Goal: Task Accomplishment & Management: Manage account settings

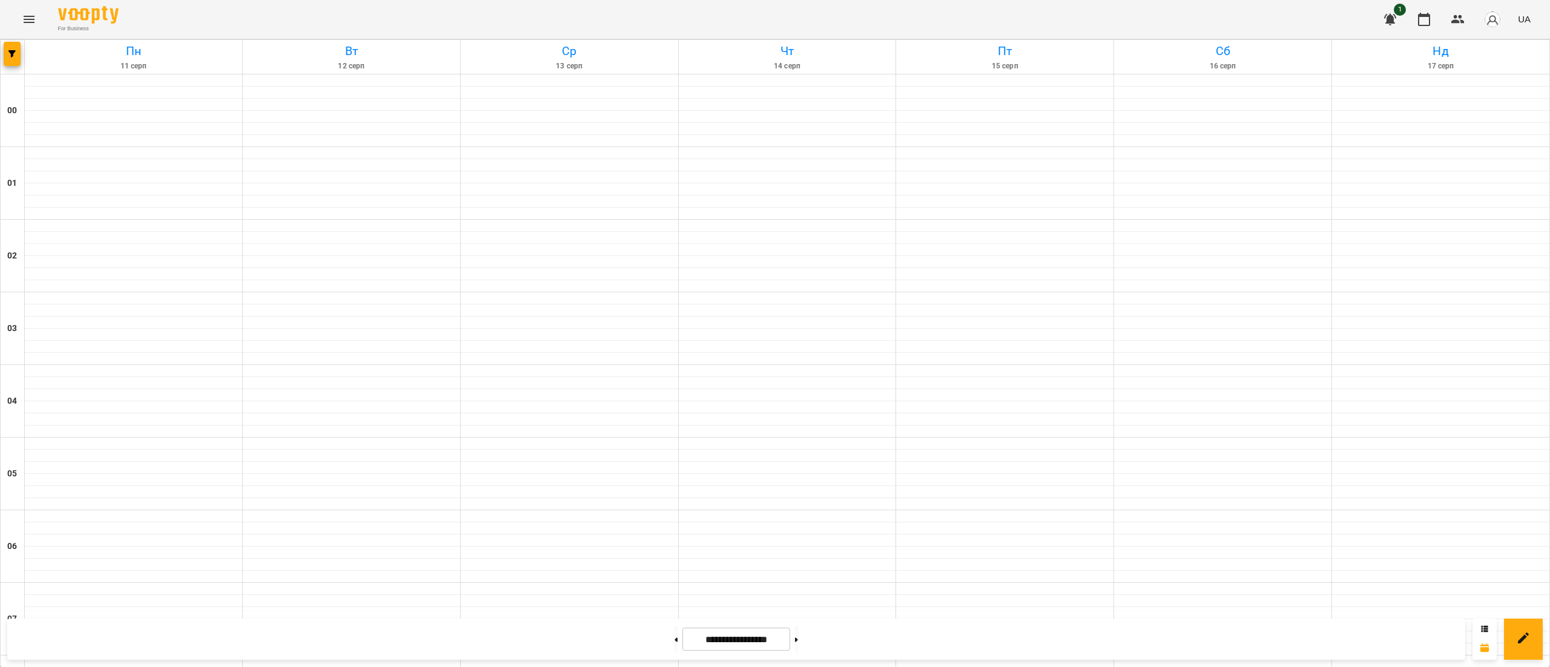
scroll to position [664, 0]
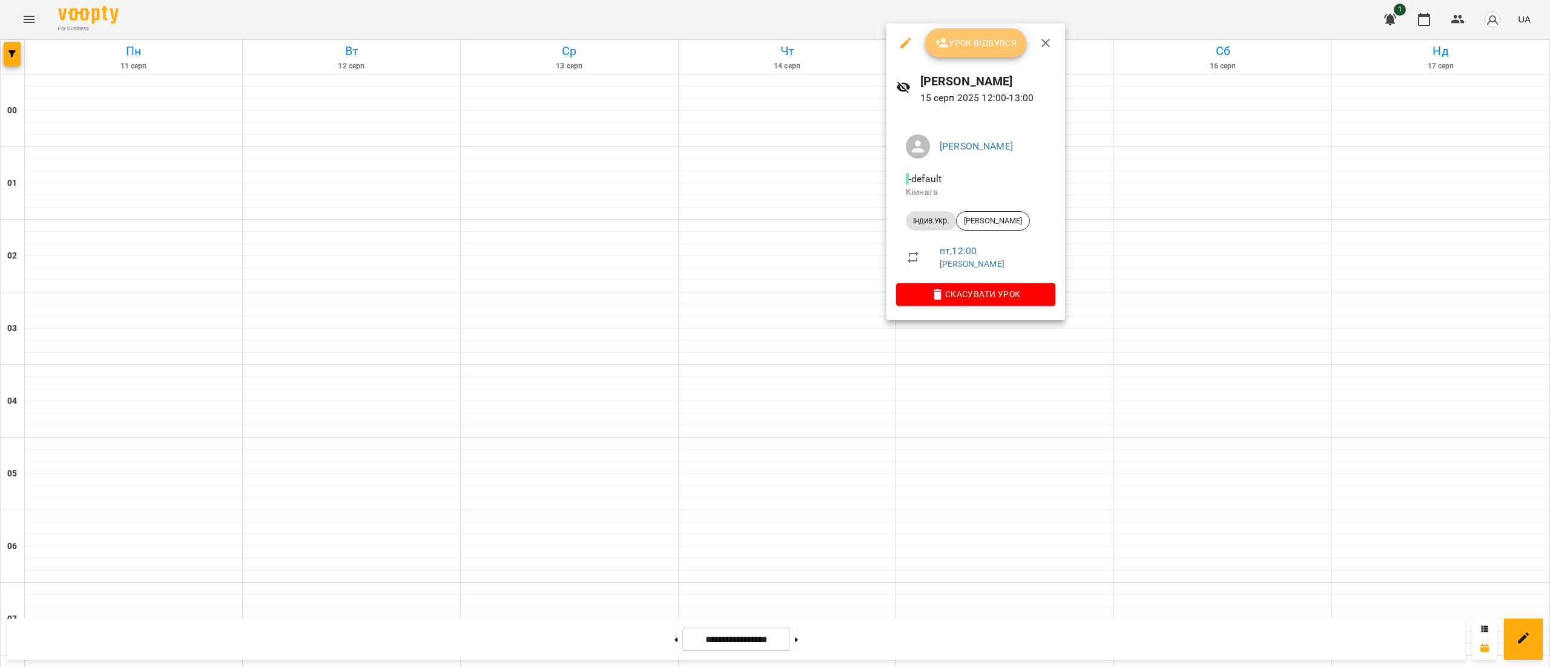
click at [986, 41] on span "Урок відбувся" at bounding box center [976, 43] width 82 height 15
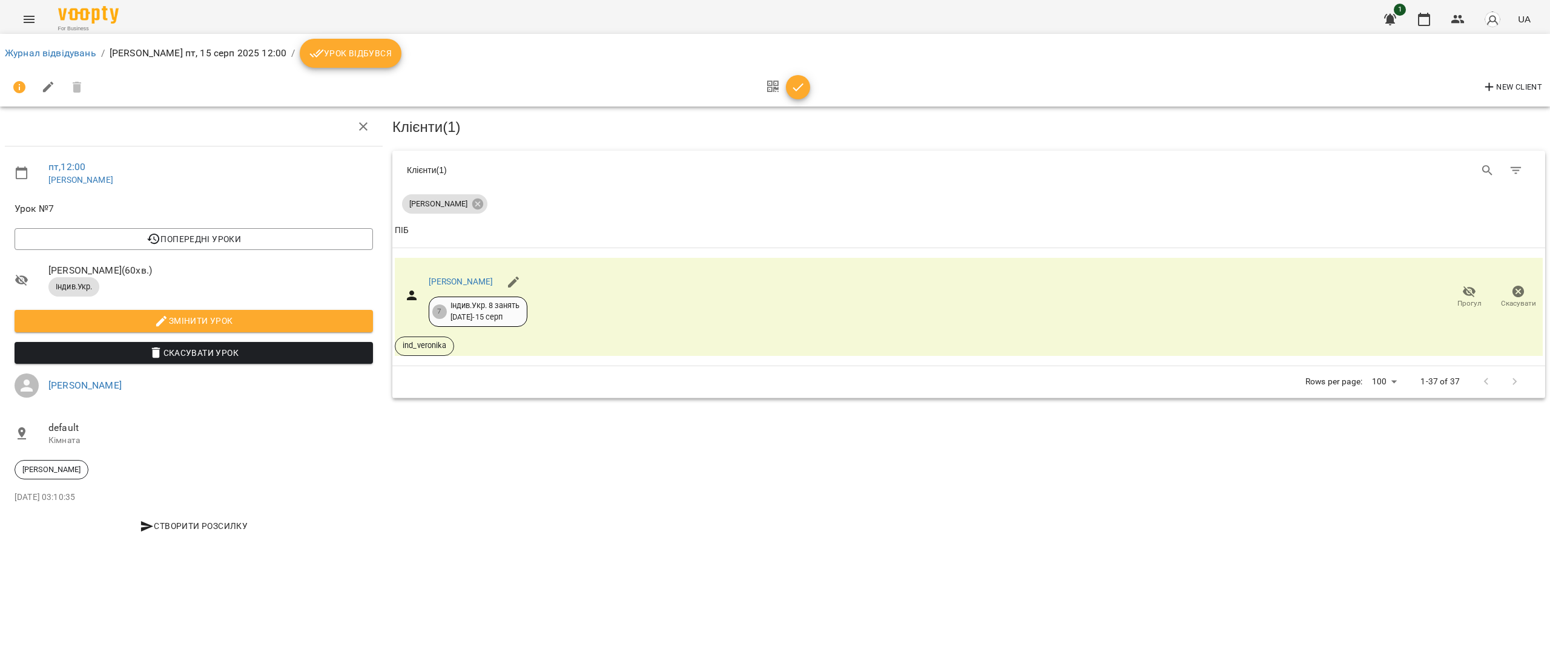
click at [388, 48] on span "Урок відбувся" at bounding box center [350, 53] width 82 height 15
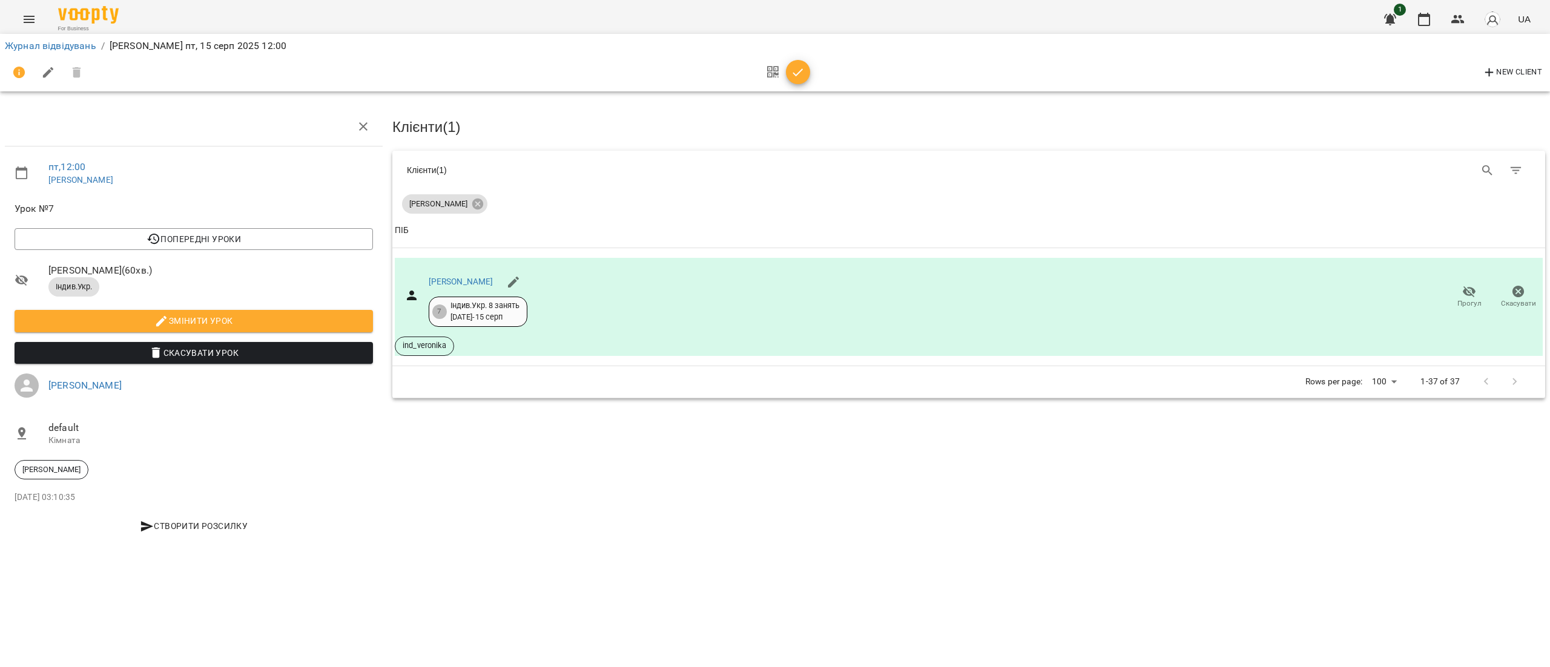
click at [35, 22] on icon "Menu" at bounding box center [29, 19] width 15 height 15
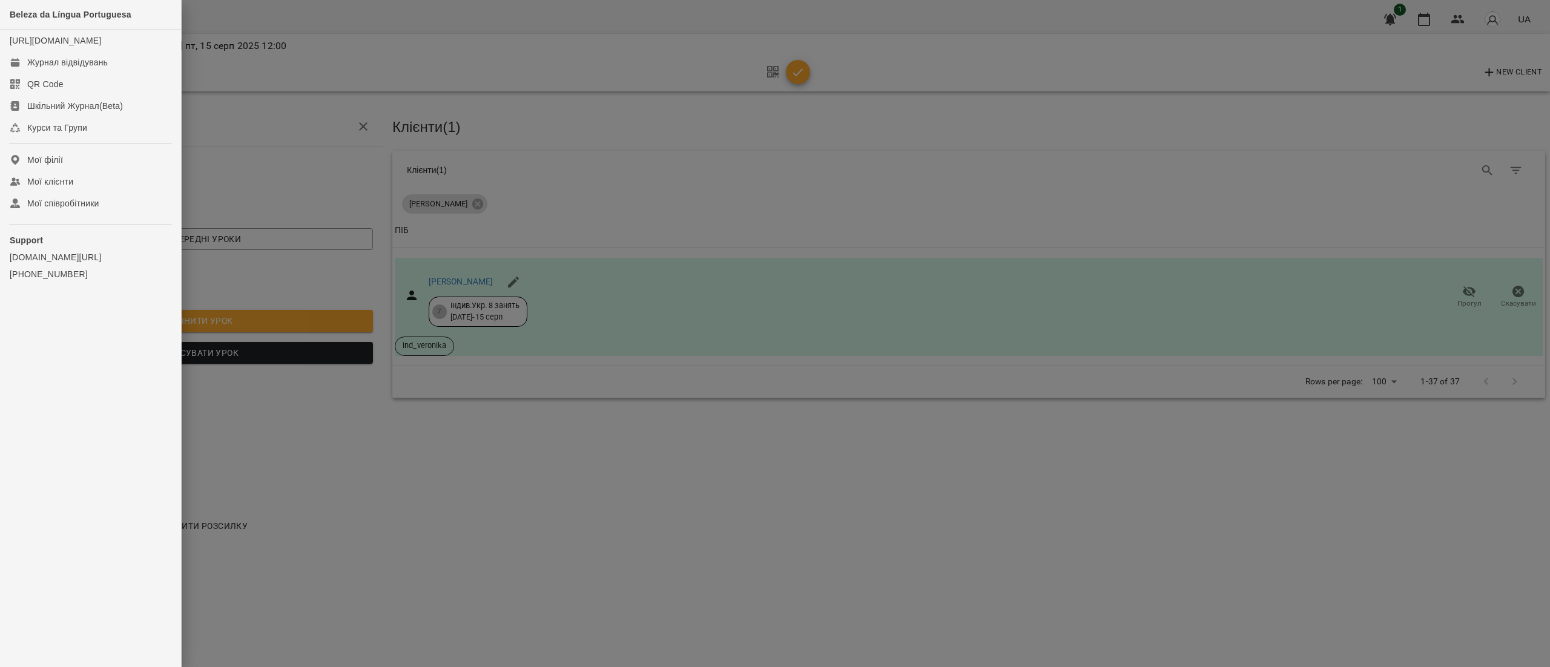
click at [194, 8] on div at bounding box center [775, 333] width 1550 height 667
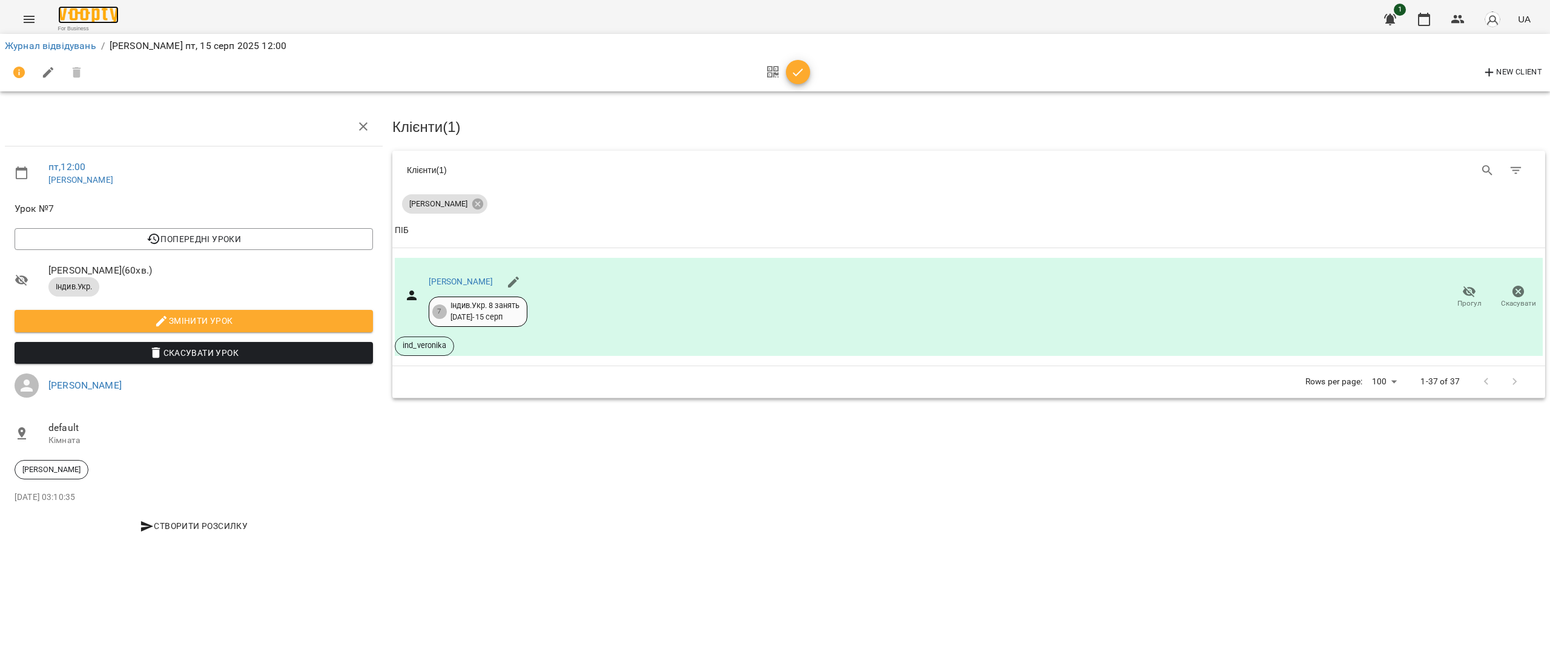
click at [103, 16] on img at bounding box center [88, 15] width 61 height 18
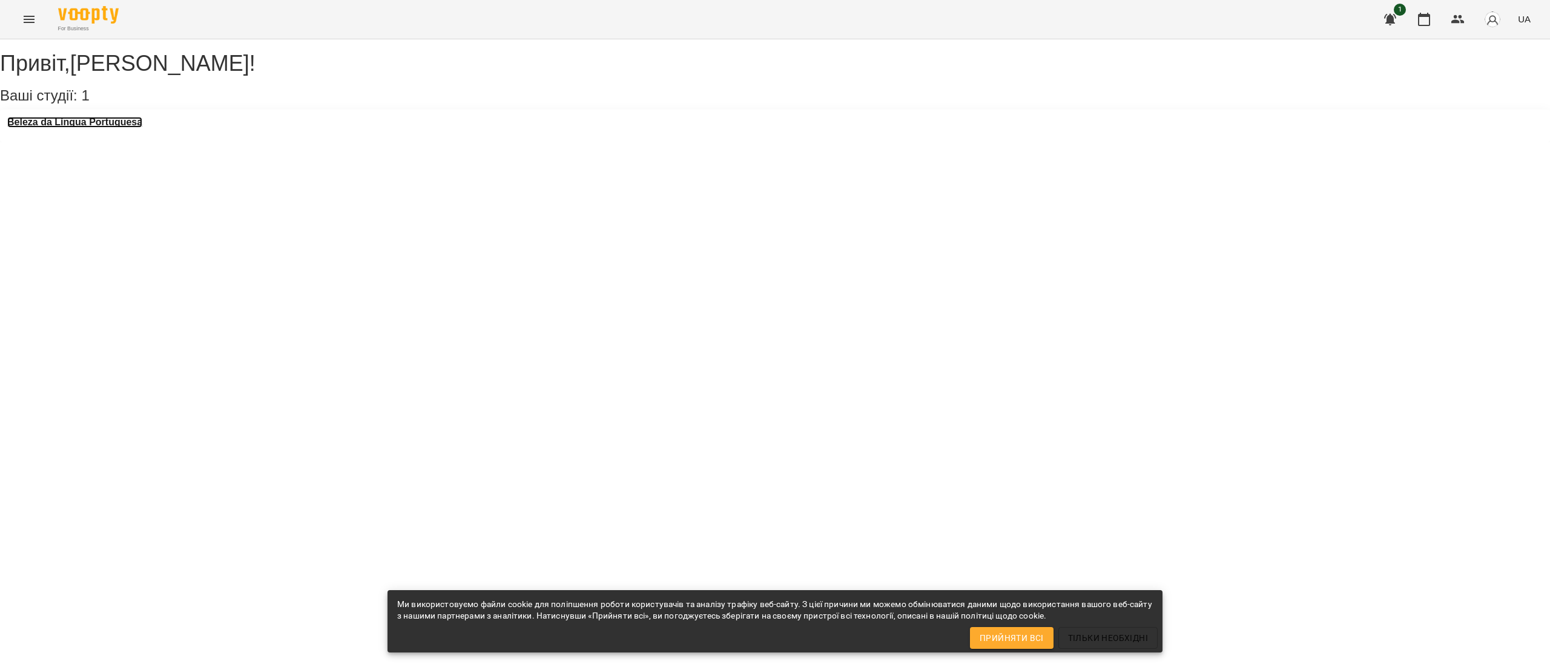
click at [142, 128] on h3 "Beleza da Língua Portuguesa" at bounding box center [74, 122] width 135 height 11
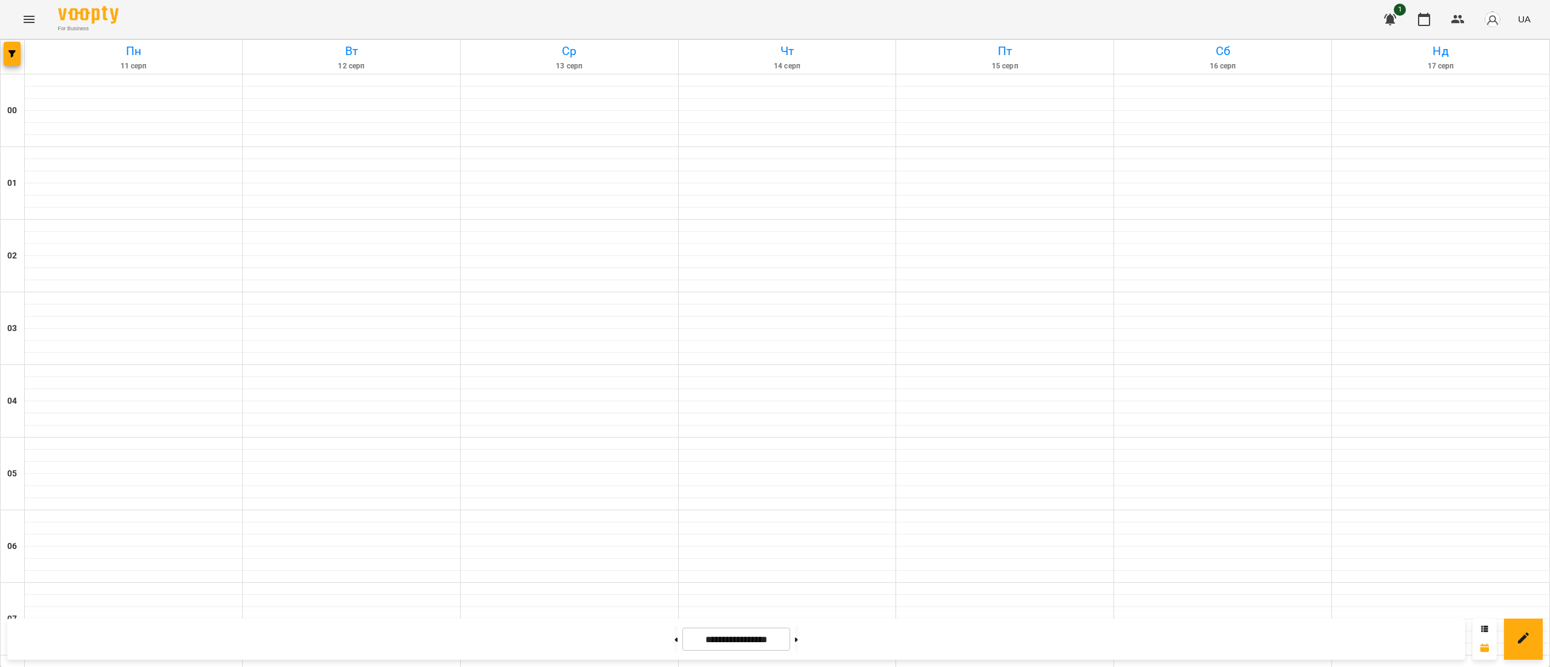
scroll to position [802, 0]
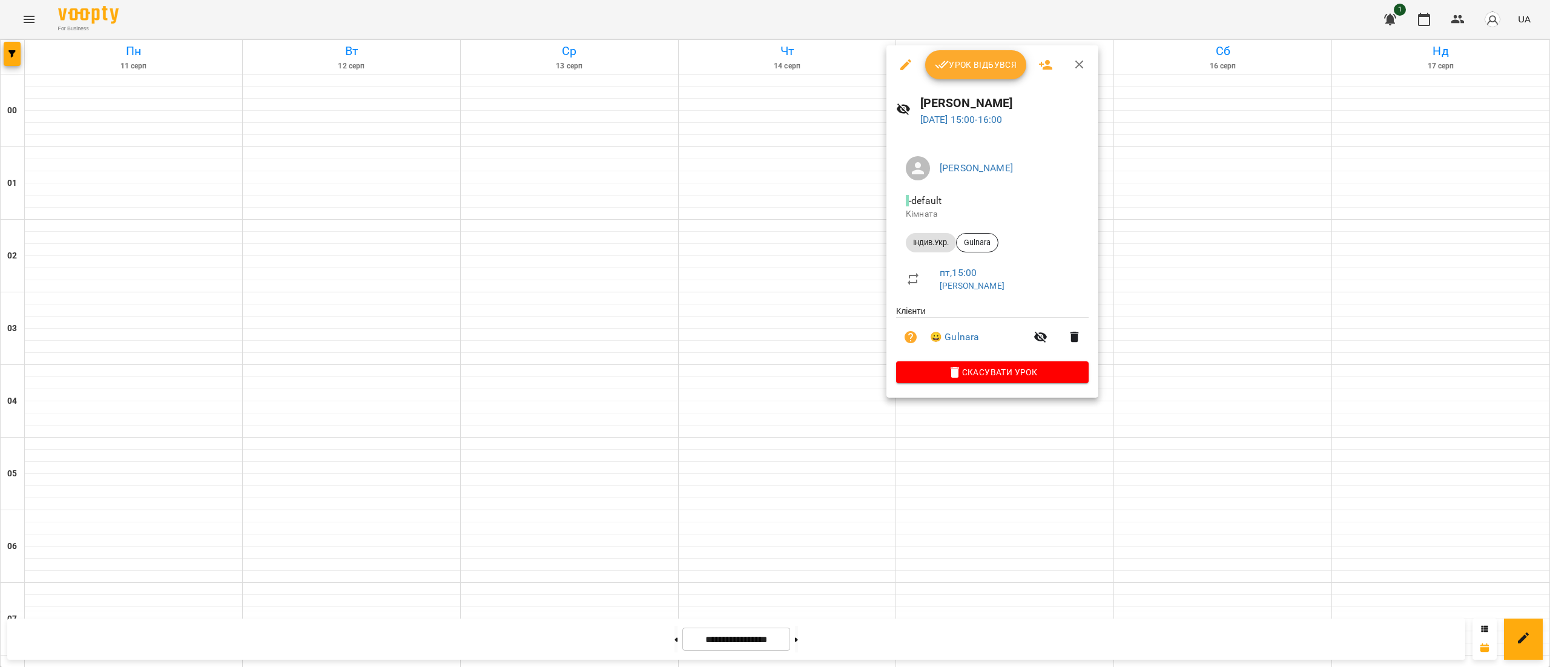
click at [1081, 58] on icon "button" at bounding box center [1080, 65] width 15 height 15
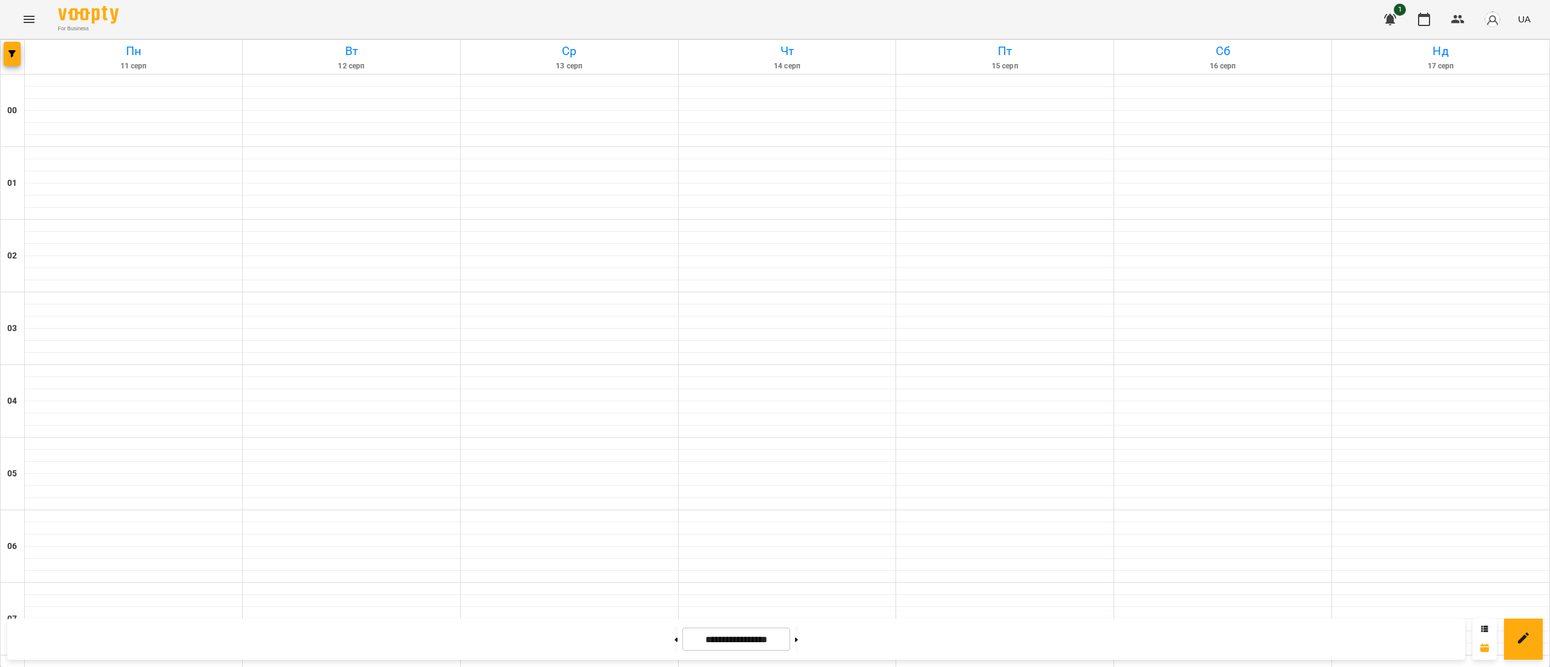
scroll to position [856, 0]
